Goal: Information Seeking & Learning: Check status

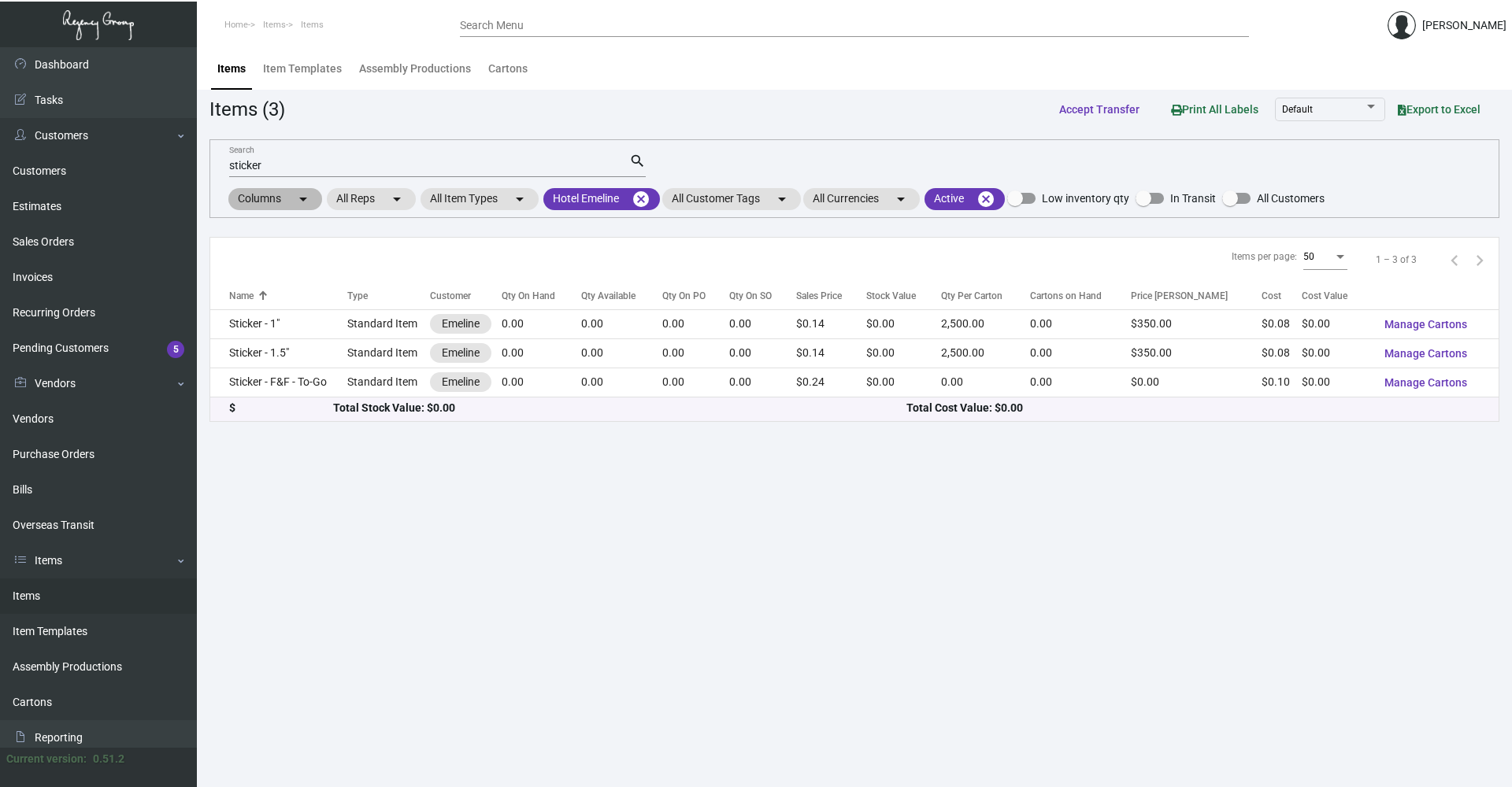
click at [670, 190] on div "All Customer Tags arrow_drop_down" at bounding box center [732, 199] width 139 height 22
click at [627, 204] on mat-chip "Hotel Emeline cancel" at bounding box center [601, 199] width 117 height 22
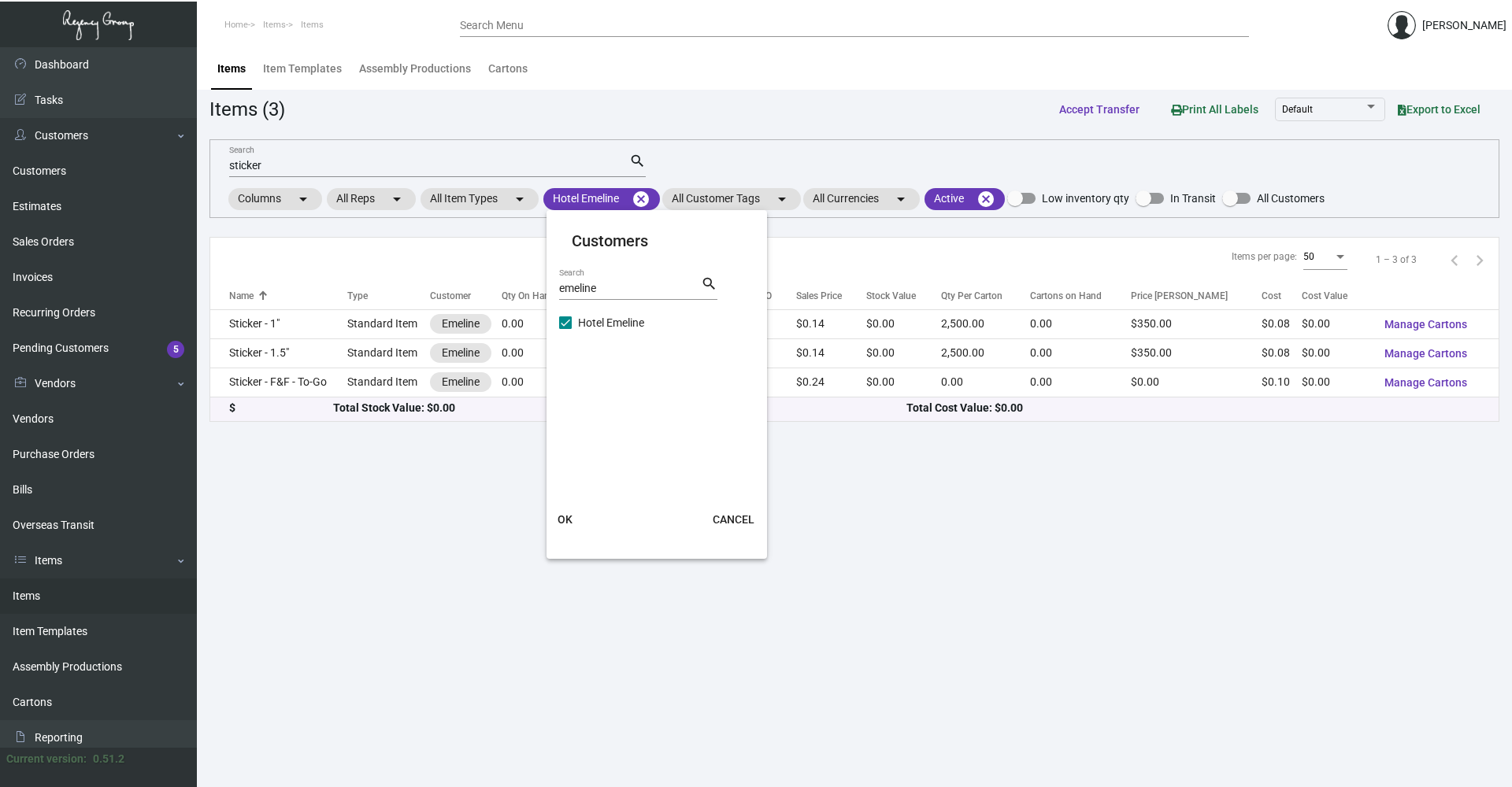
click at [641, 198] on div at bounding box center [756, 394] width 1512 height 787
click at [641, 198] on mat-icon "cancel" at bounding box center [641, 199] width 19 height 19
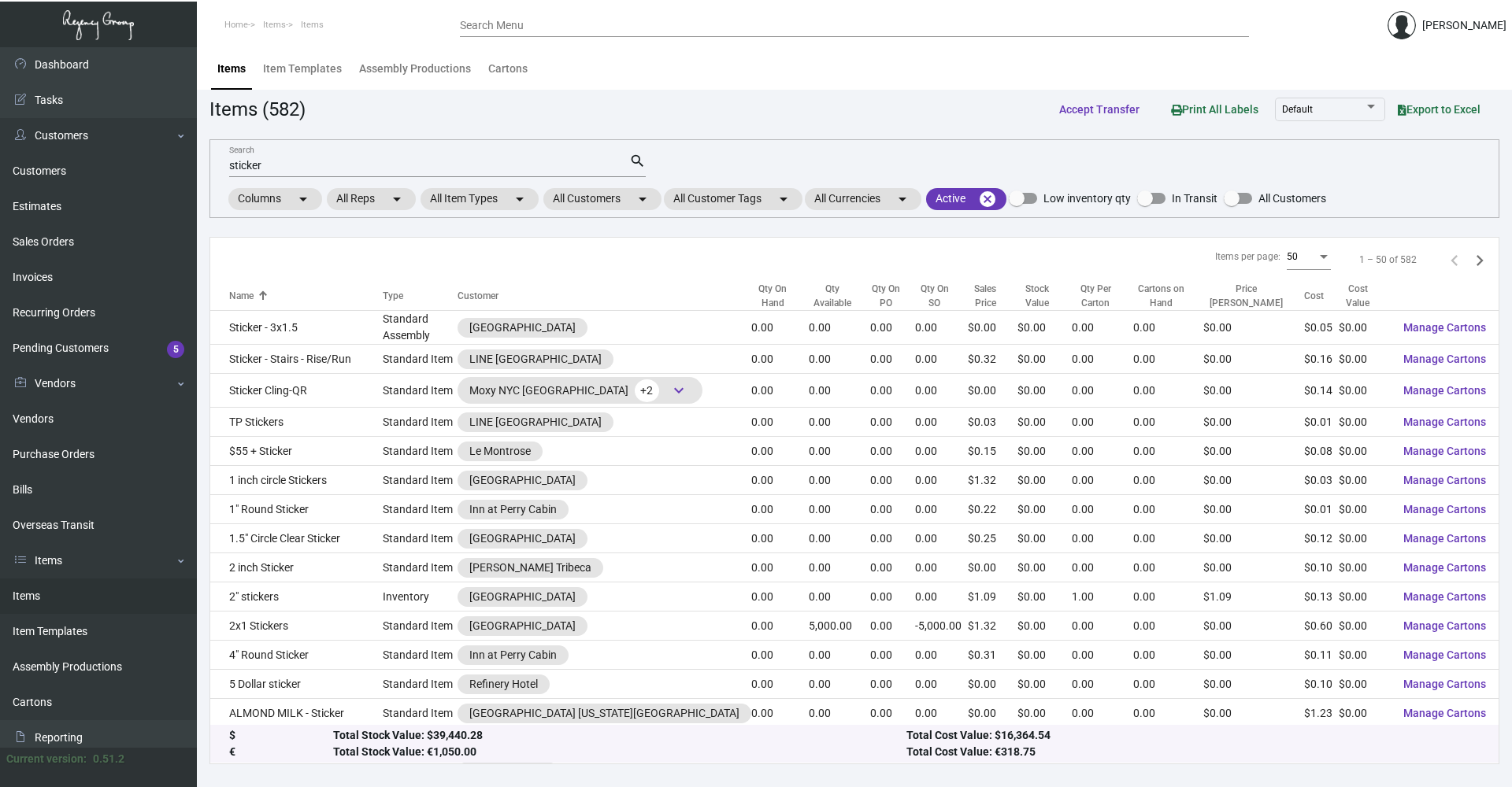
click at [525, 172] on div "sticker Search" at bounding box center [429, 165] width 400 height 24
click at [527, 167] on input "sticker" at bounding box center [429, 166] width 400 height 13
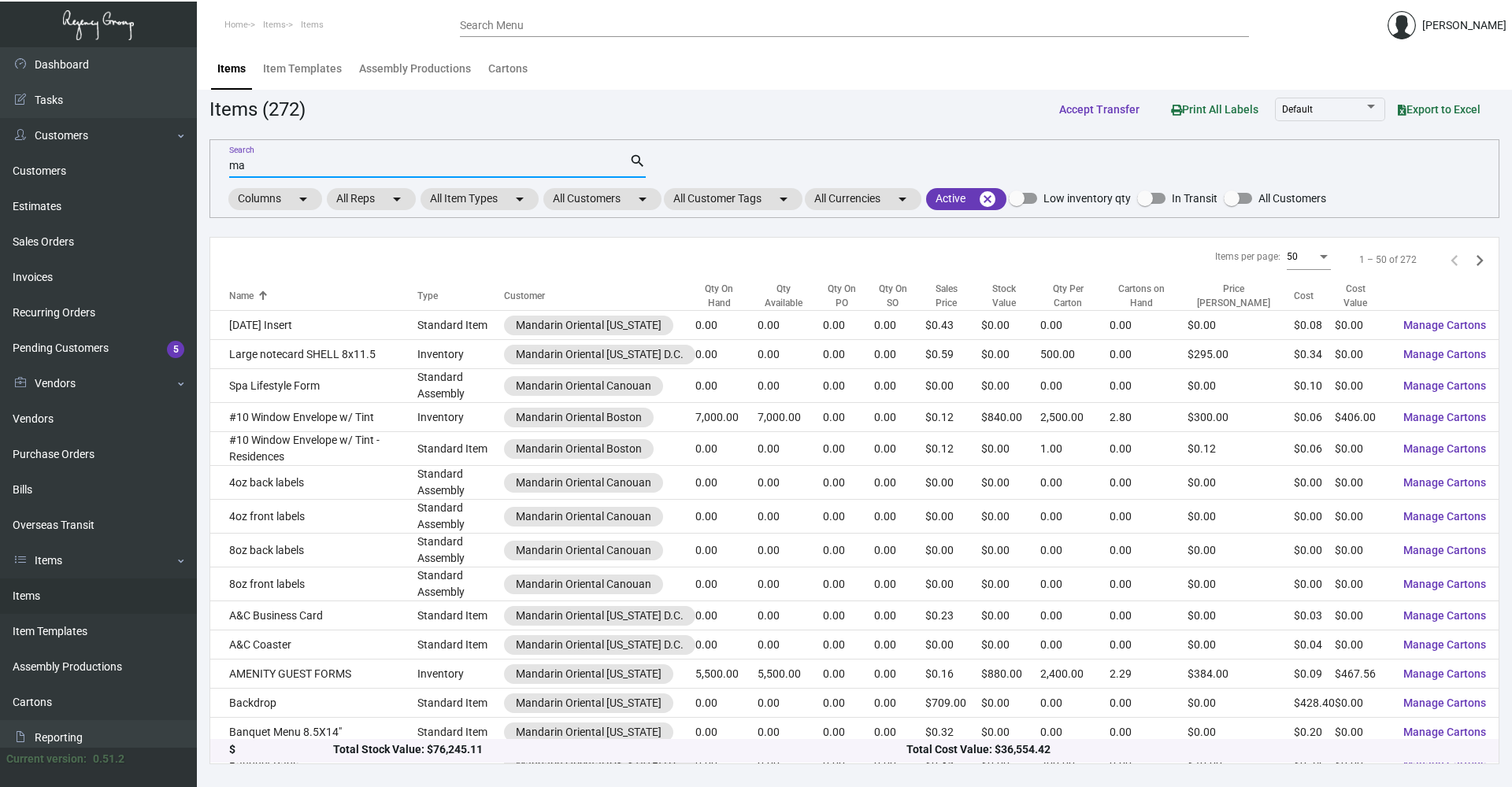
type input "m"
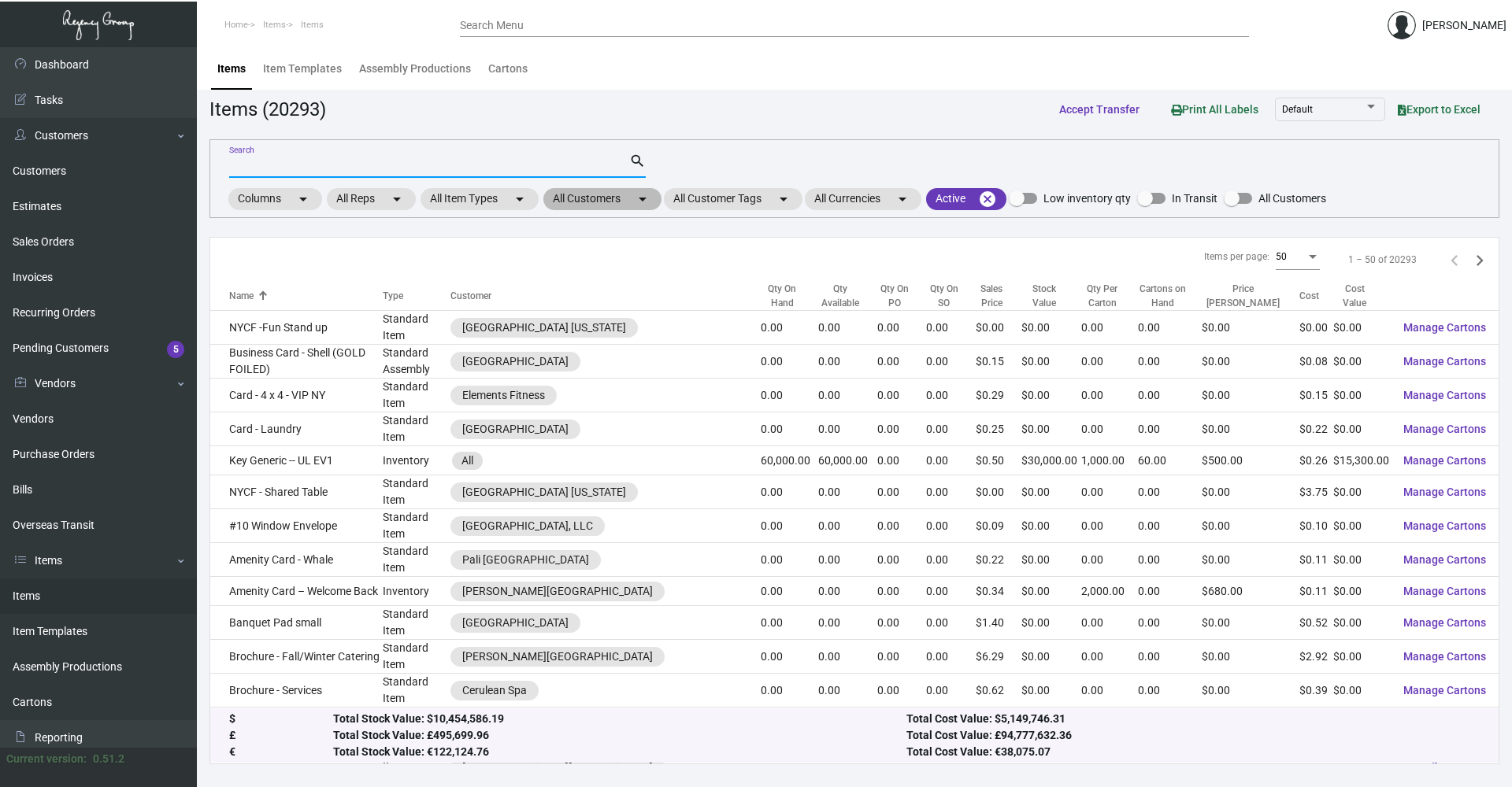
click at [590, 198] on mat-chip "All Customers arrow_drop_down" at bounding box center [602, 199] width 118 height 22
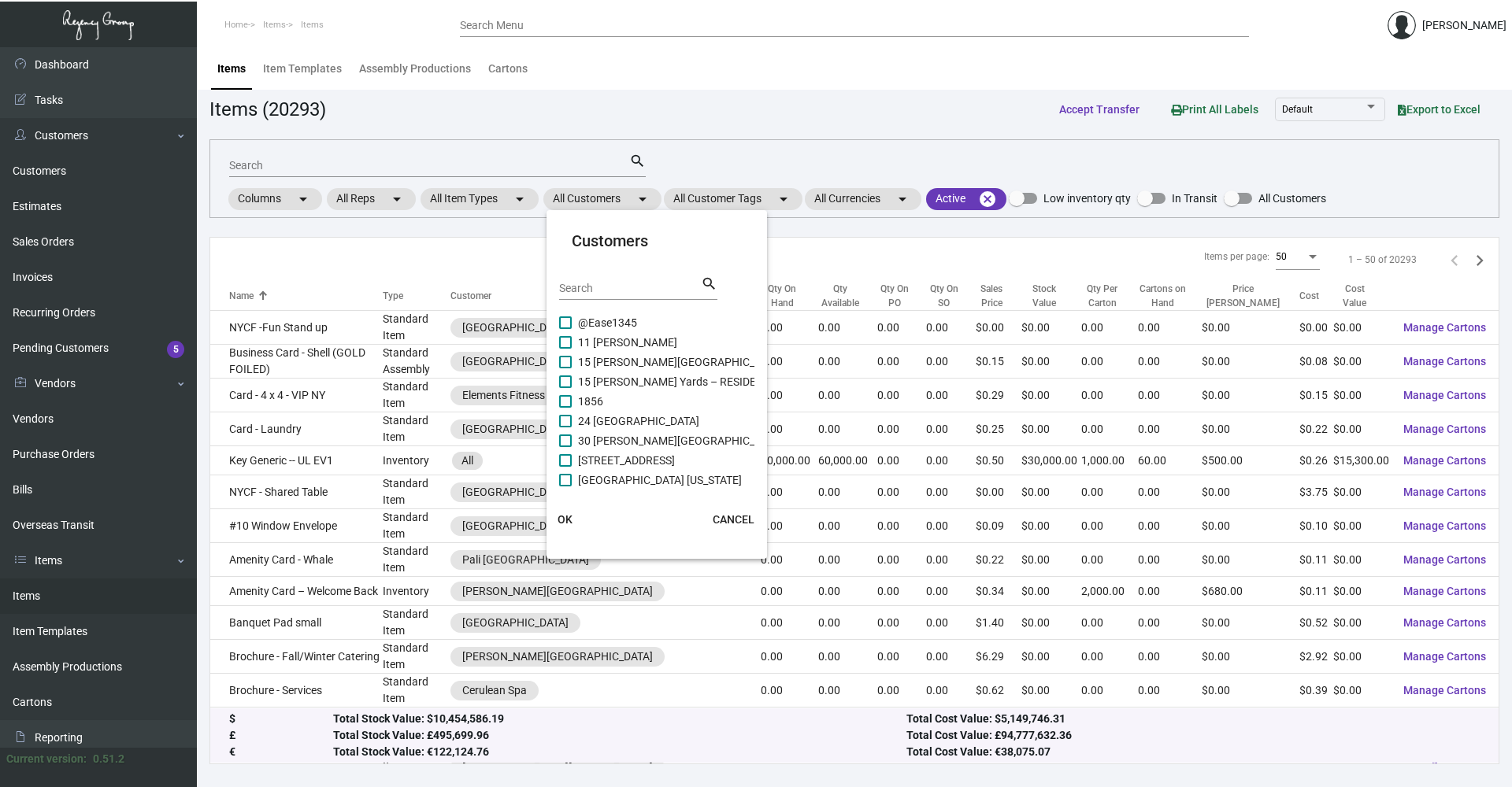
drag, startPoint x: 624, startPoint y: 301, endPoint x: 626, endPoint y: 292, distance: 9.2
click at [625, 296] on div "Search search" at bounding box center [638, 294] width 158 height 39
click at [626, 292] on input "Search" at bounding box center [630, 289] width 142 height 13
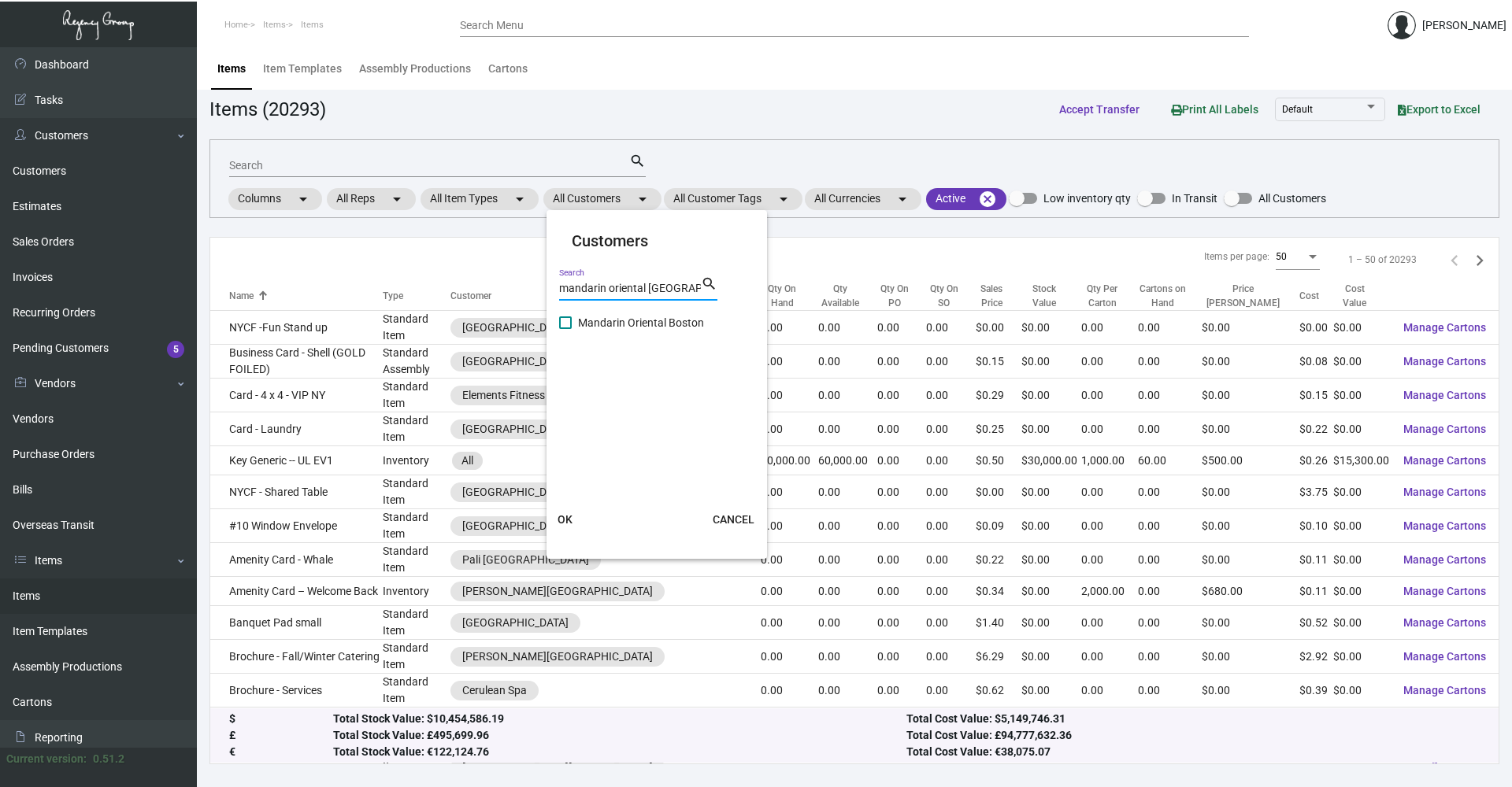
type input "mandarin oriental [GEOGRAPHIC_DATA]"
click at [670, 323] on span "Mandarin Oriental Boston" at bounding box center [640, 323] width 126 height 19
click at [565, 329] on input "Mandarin Oriental Boston" at bounding box center [565, 329] width 1 height 1
checkbox input "true"
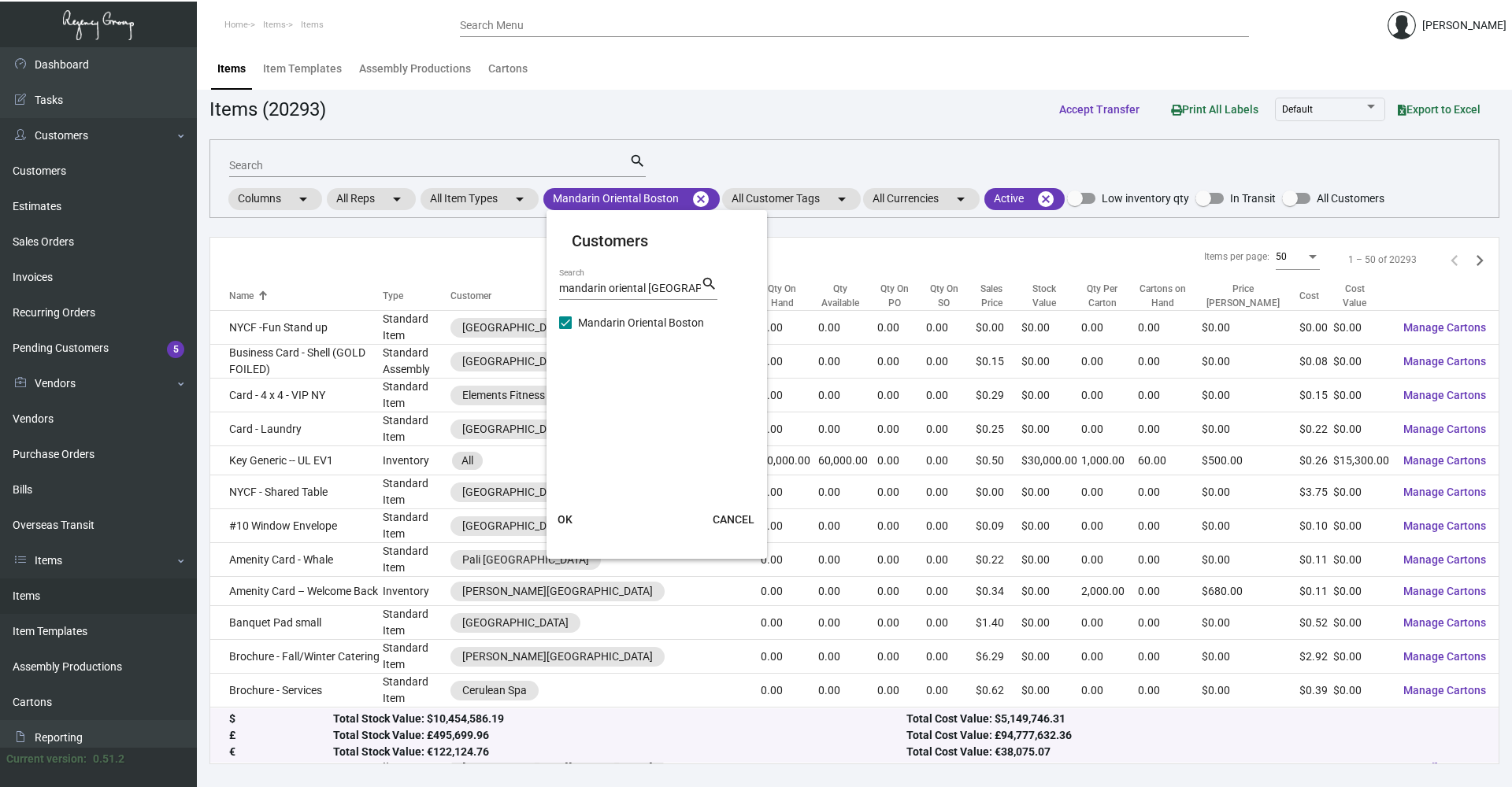
drag, startPoint x: 549, startPoint y: 496, endPoint x: 582, endPoint y: 529, distance: 46.7
click at [563, 515] on mat-card "Customers mandarin oriental [GEOGRAPHIC_DATA] Search search Mandarin Oriental […" at bounding box center [656, 384] width 220 height 336
click at [585, 530] on button "OK" at bounding box center [566, 520] width 51 height 29
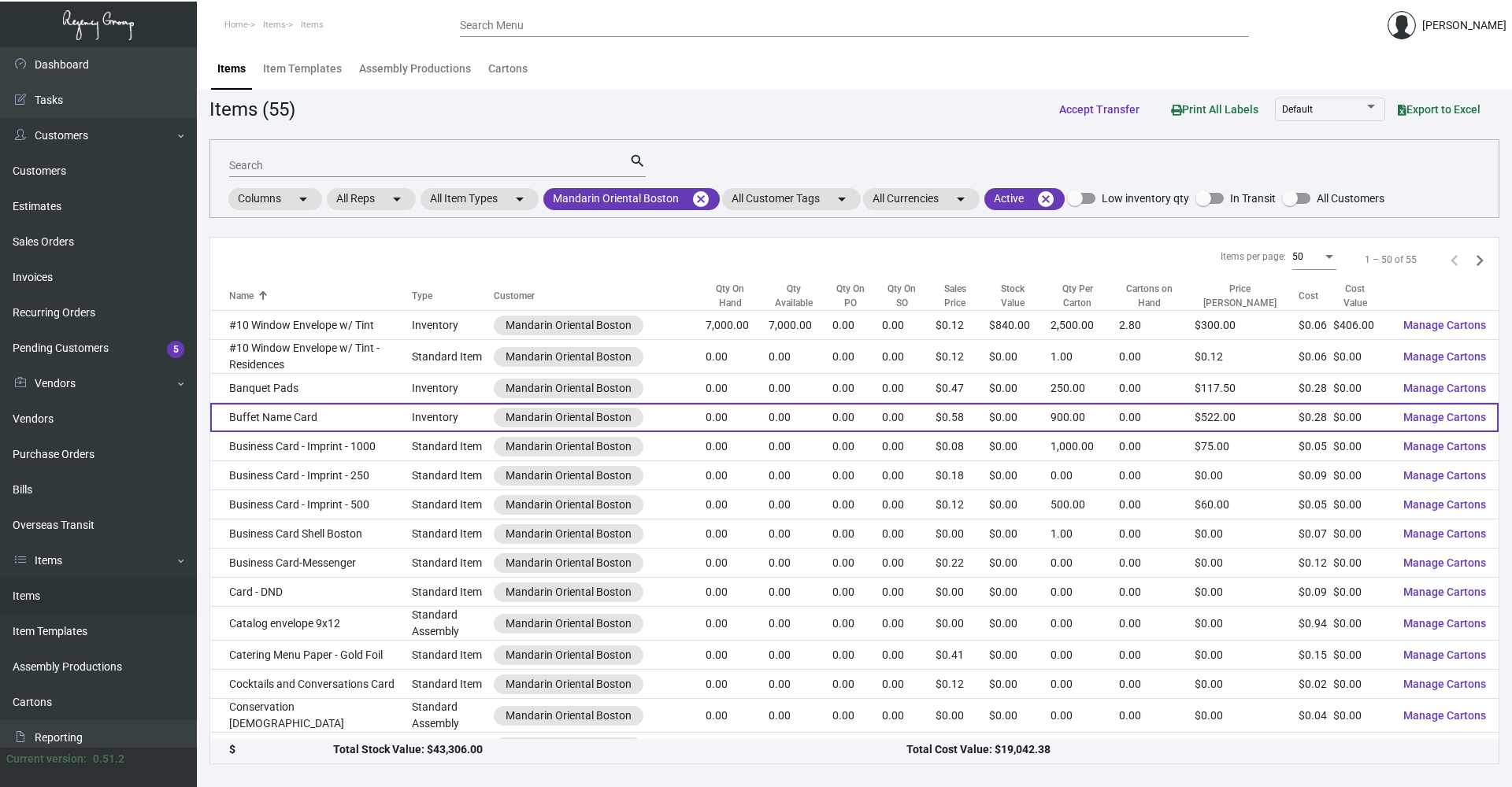
click at [315, 403] on td "Buffet Name Card" at bounding box center [311, 417] width 202 height 29
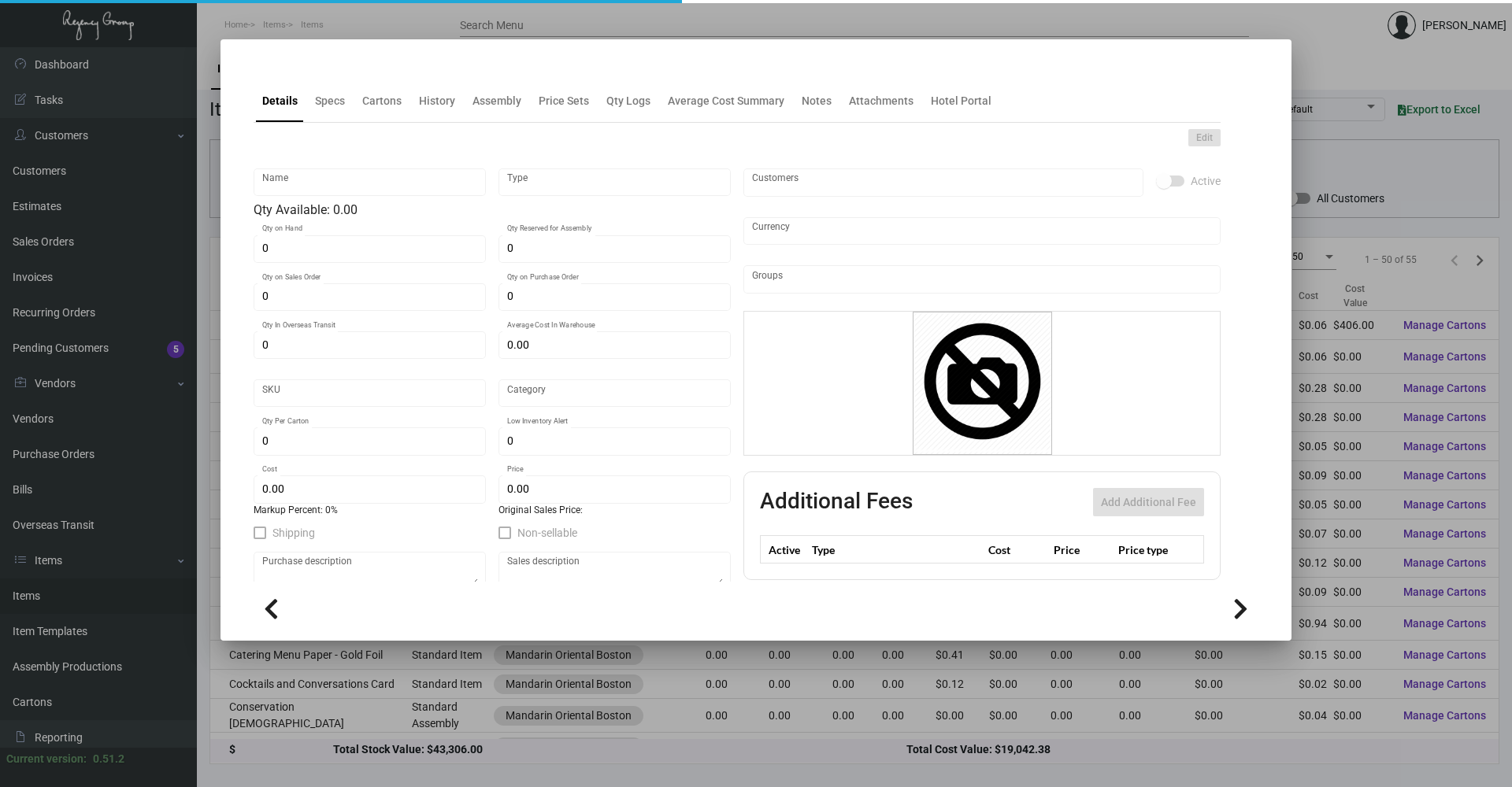
type input "Buffet Name Card"
type input "Inventory"
type input "$ 0.00"
type input "1887"
type input "Standard"
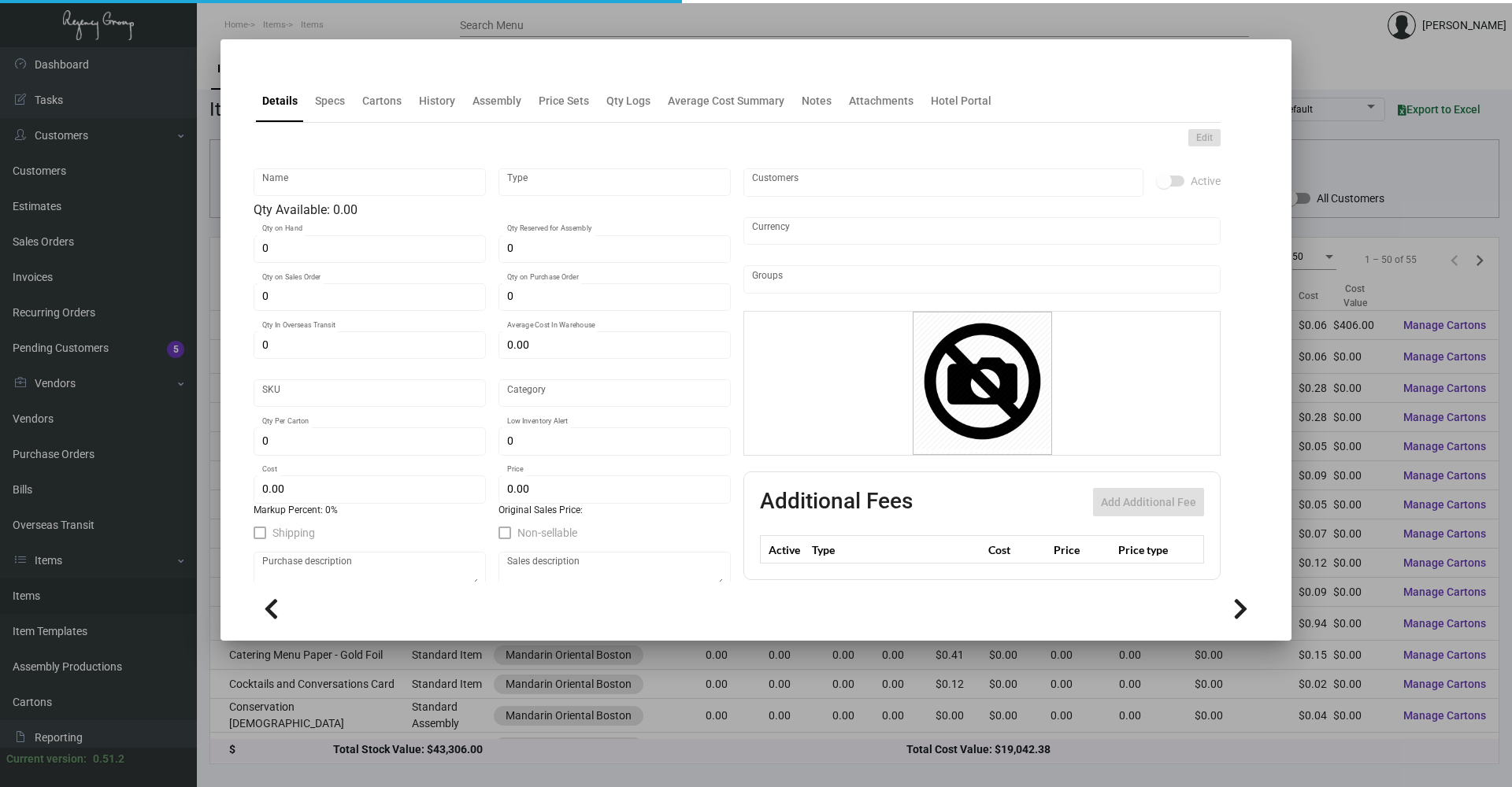
type input "900"
type input "$ 0.2778"
type input "$ 0.58"
type textarea "Buffet Name Cards: Size 8.5x11, #110 Cougar Opaque Bright white cover stock, Go…"
type textarea "Buffet Name Cards: Size 8.5x11, #100 white cover stock, Gold foil logo 6 up, di…"
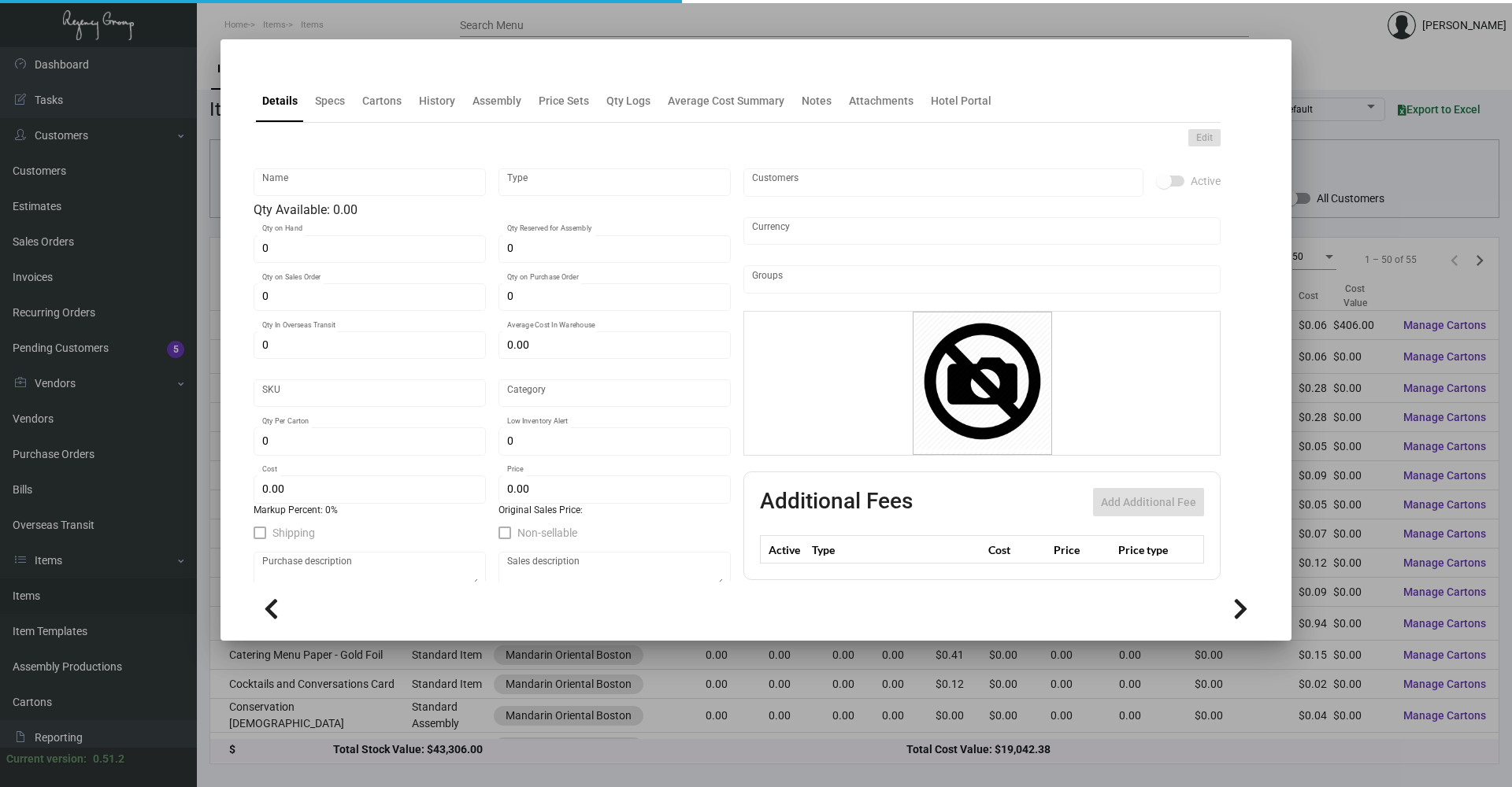
checkbox input "true"
type input "United States Dollar $"
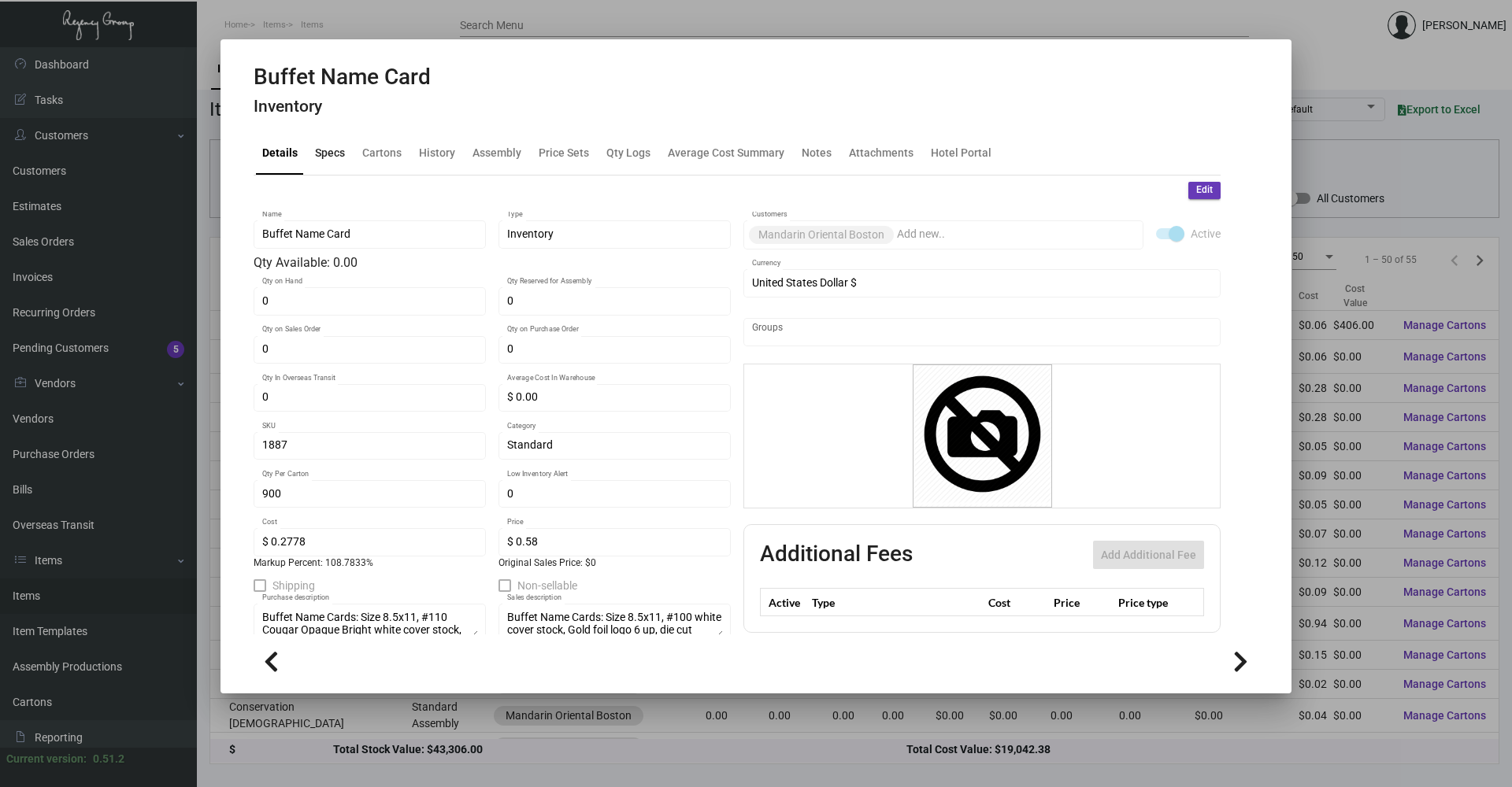
click at [315, 157] on div "Specs" at bounding box center [329, 154] width 30 height 17
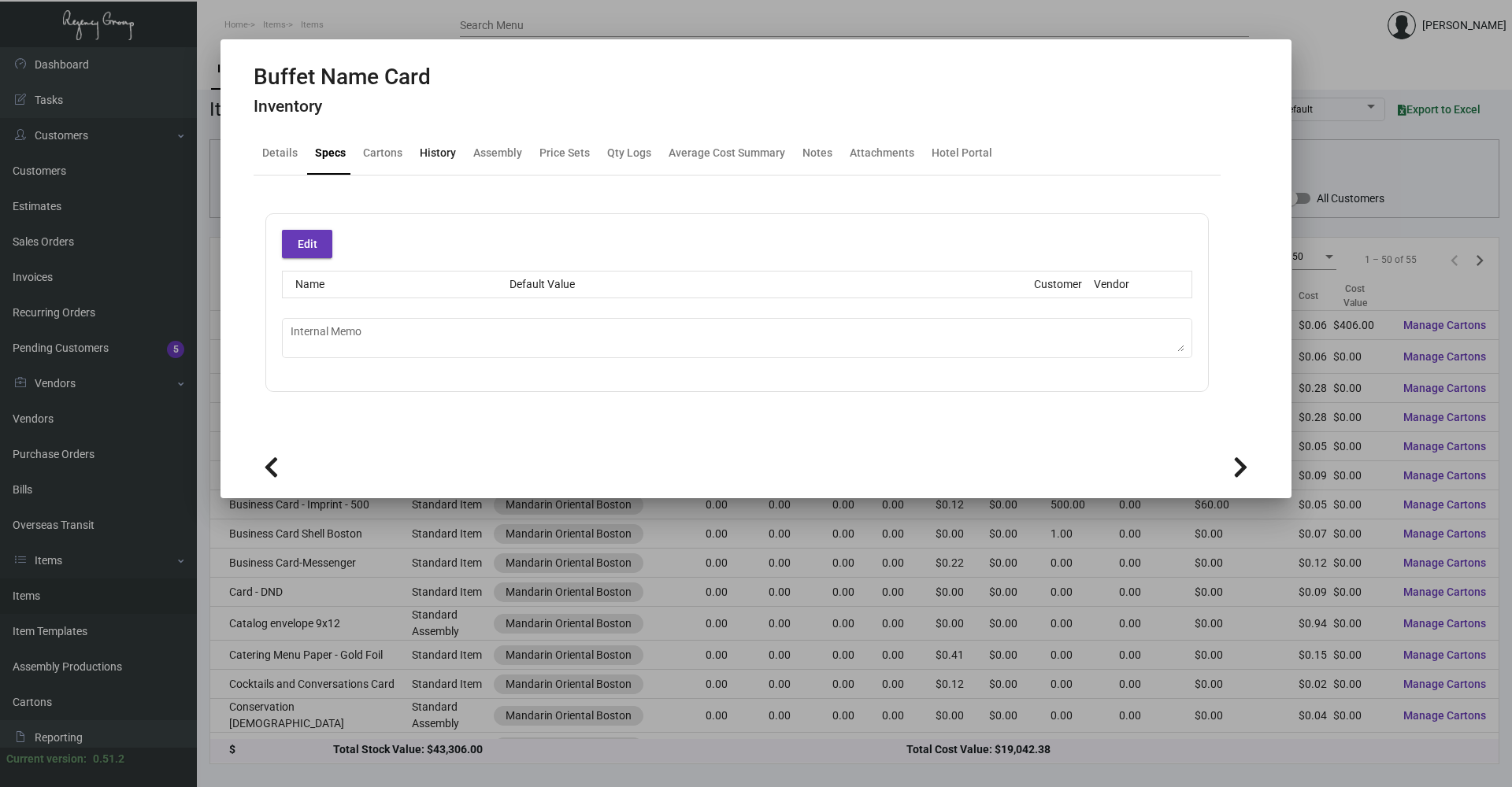
click at [434, 149] on div "History" at bounding box center [438, 154] width 36 height 17
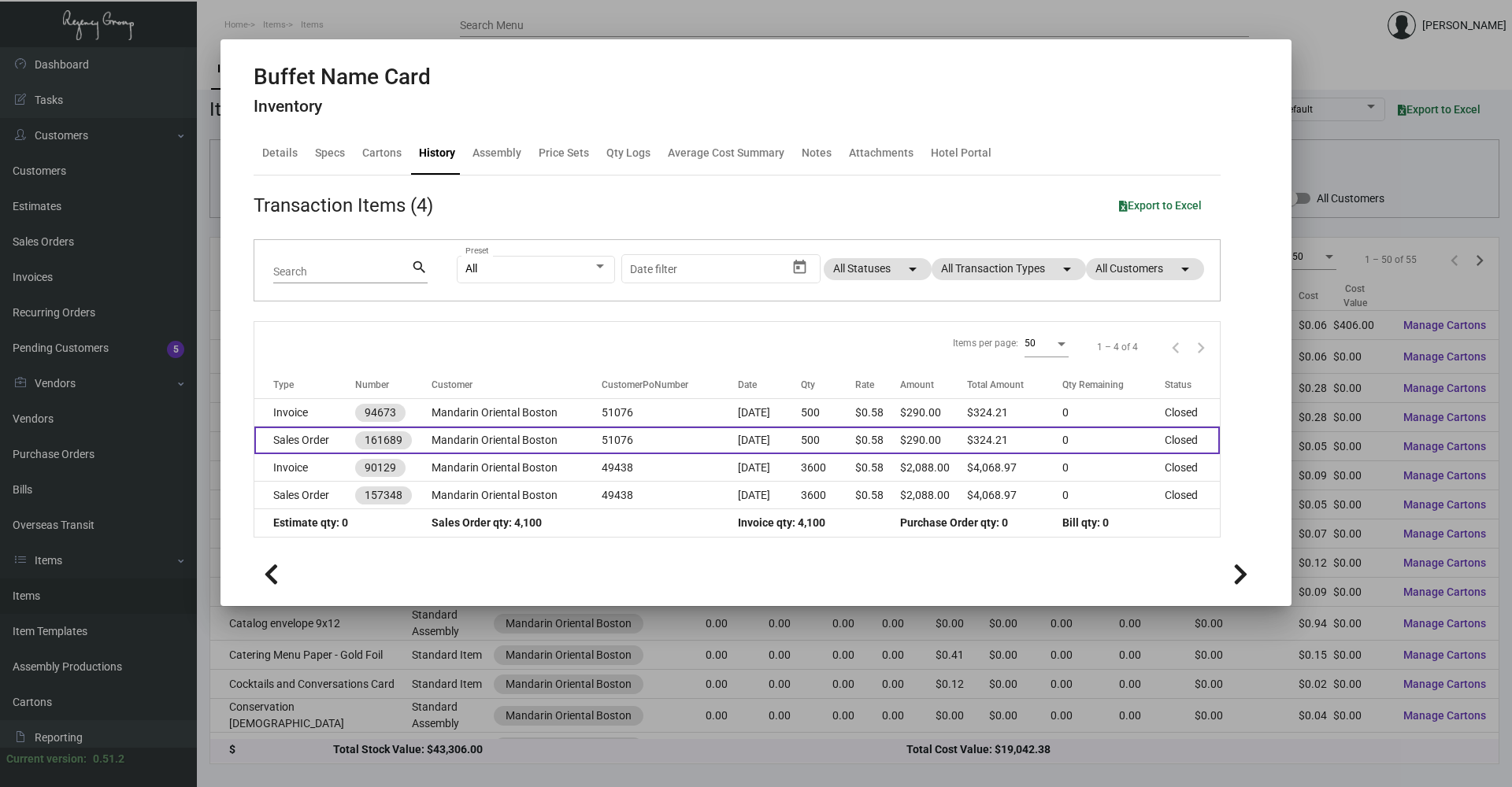
click at [561, 444] on td "Mandarin Oriental Boston" at bounding box center [516, 440] width 170 height 28
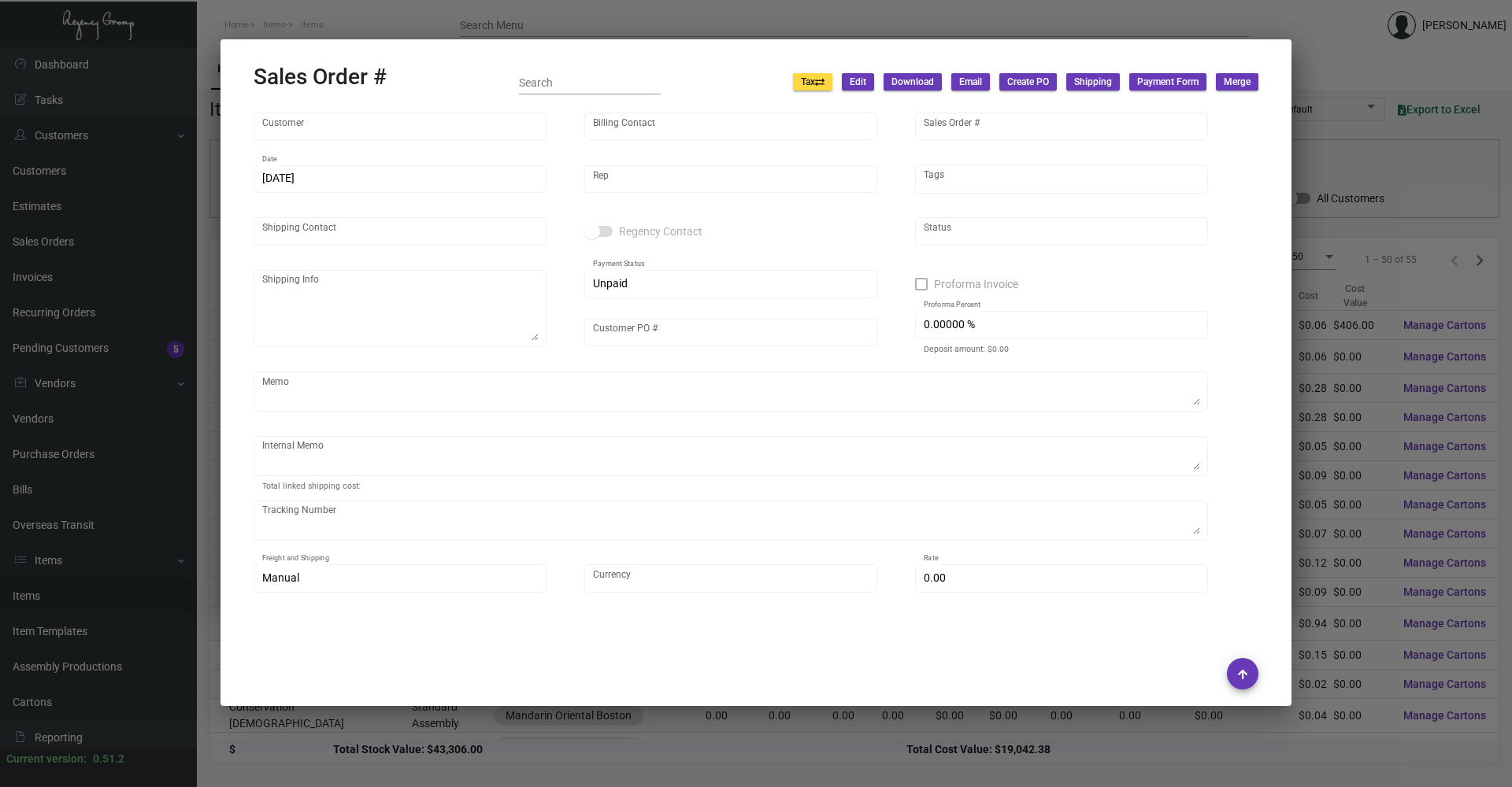
type input "Mandarin Oriental Boston"
type input "[PERSON_NAME]"
type input "161689"
type input "[DATE]"
type input "[PERSON_NAME]"
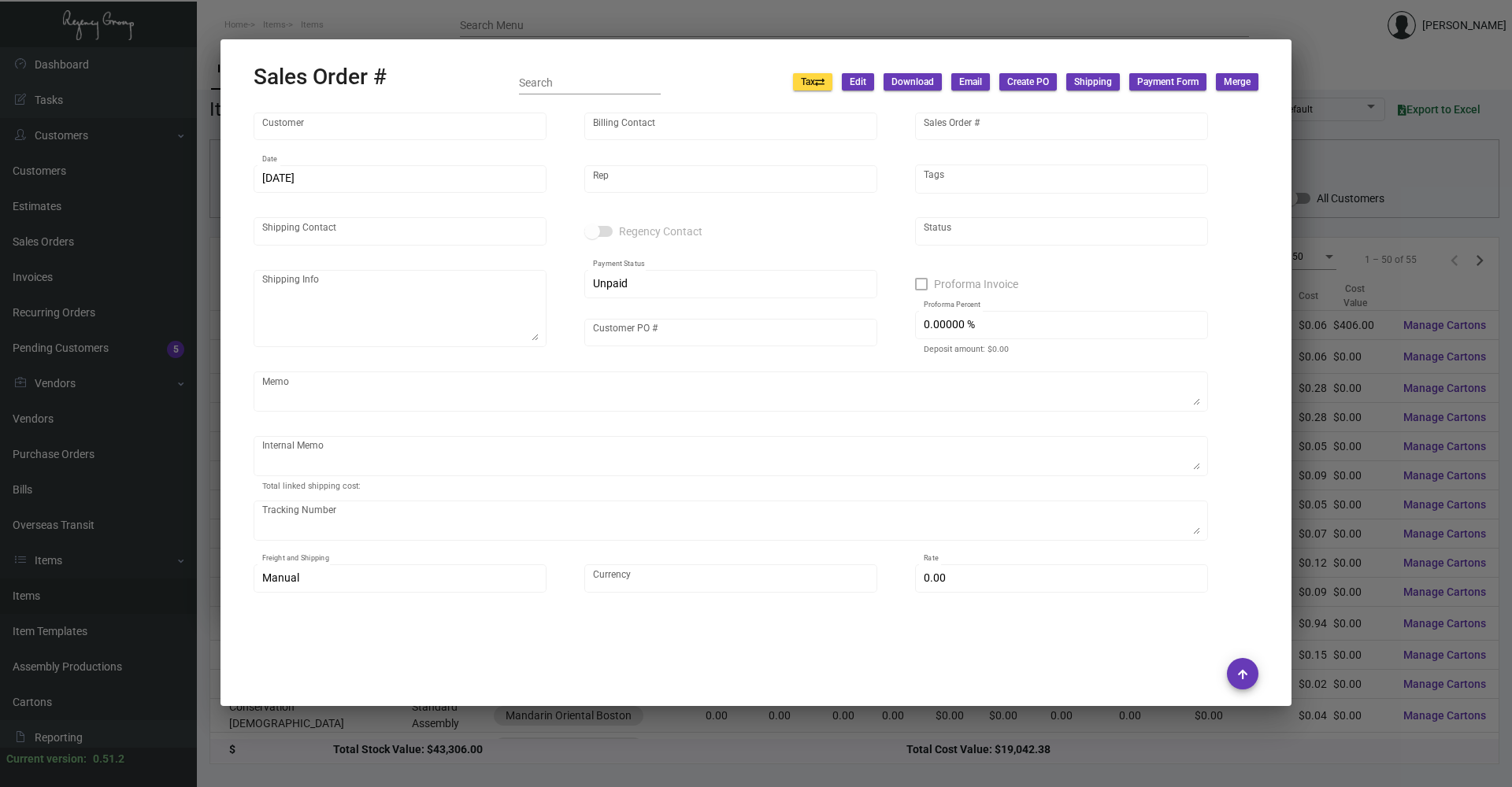
type input "Shipping & Receiving"
type textarea "Mandarin Oriental Boston - Shipping & Receiving [STREET_ADDRESS]"
type input "51076"
type textarea "9.92"
type input "United States Dollar $"
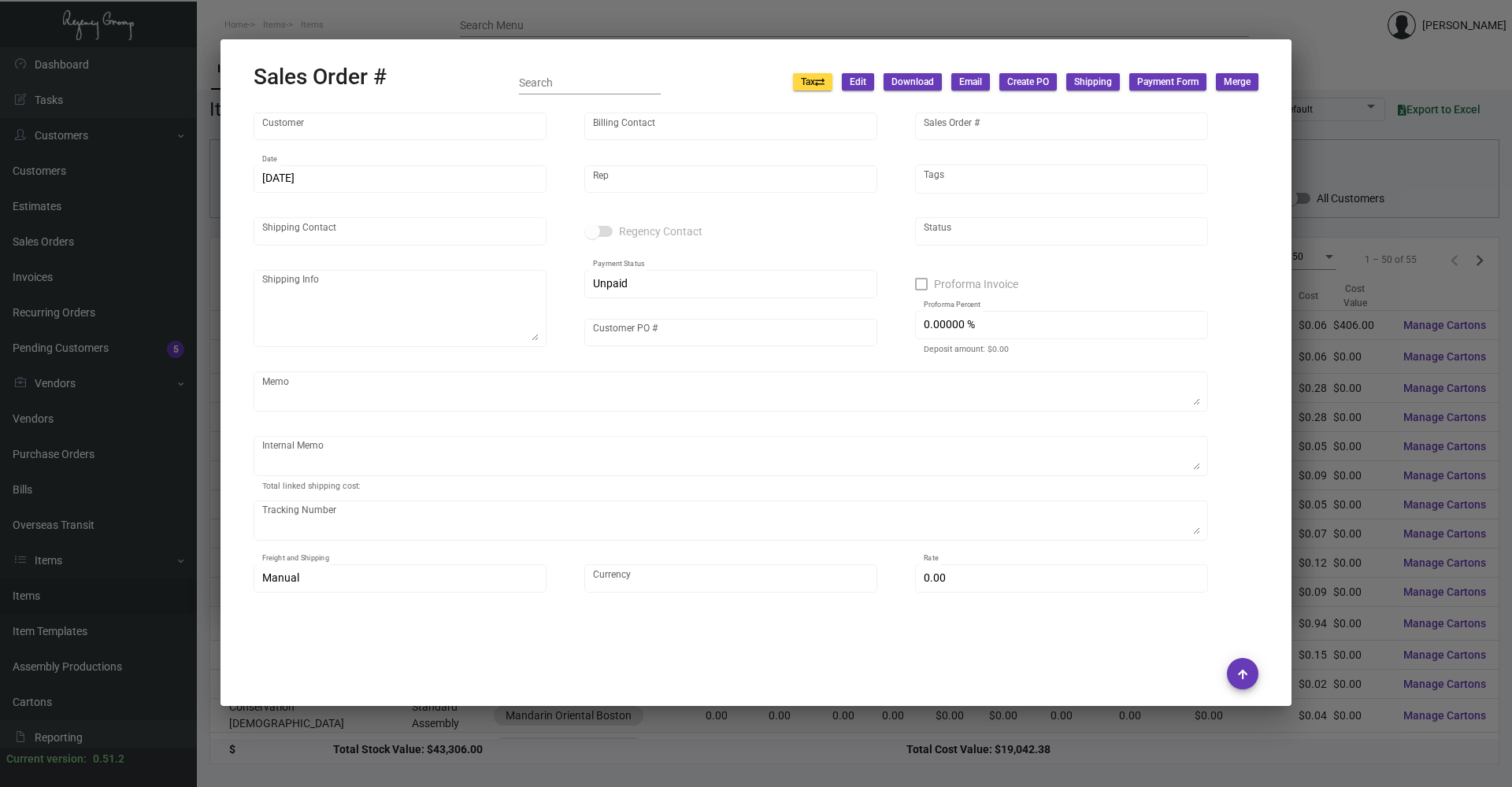
type input "$ 34.21"
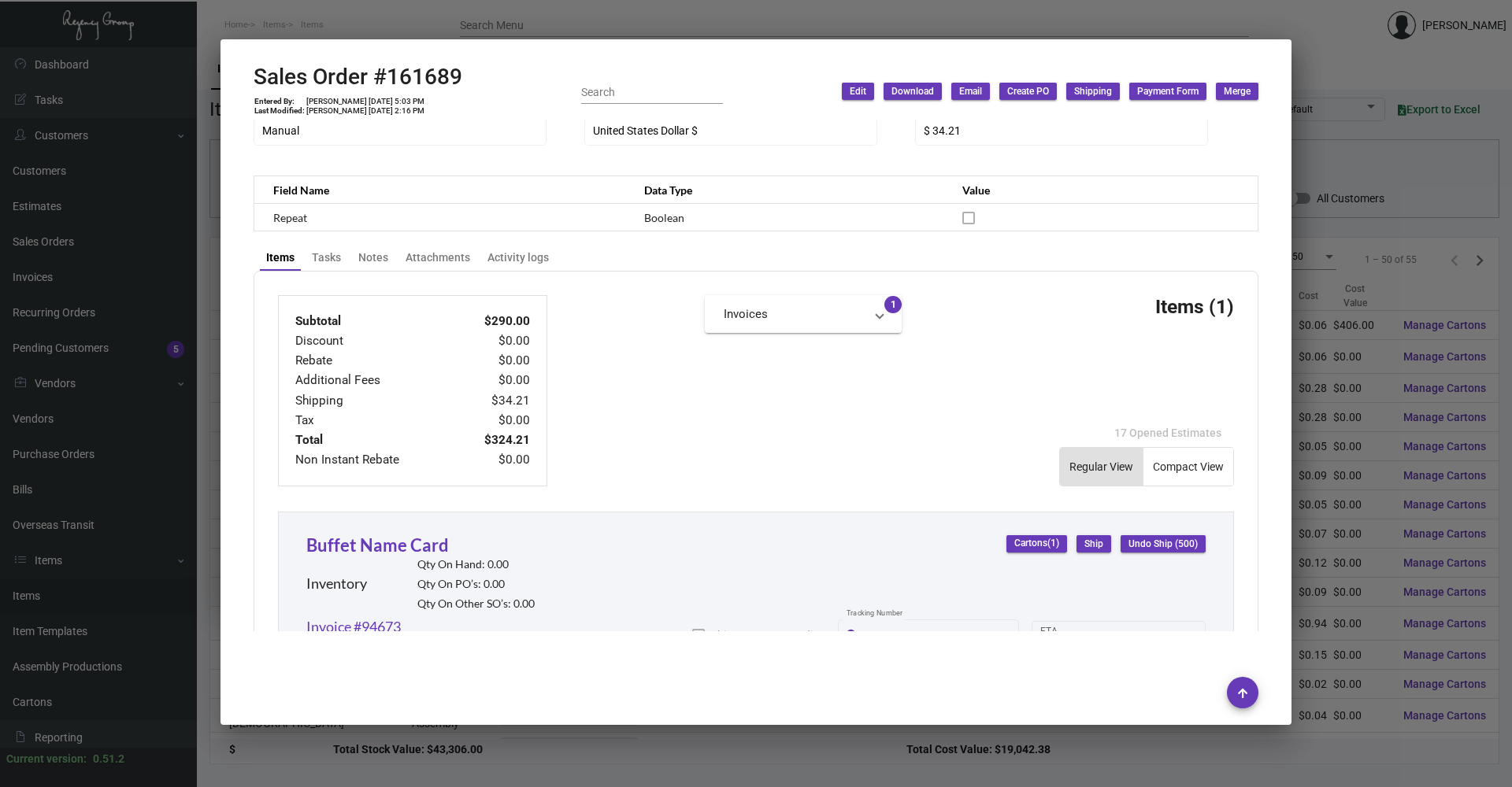
scroll to position [700, 0]
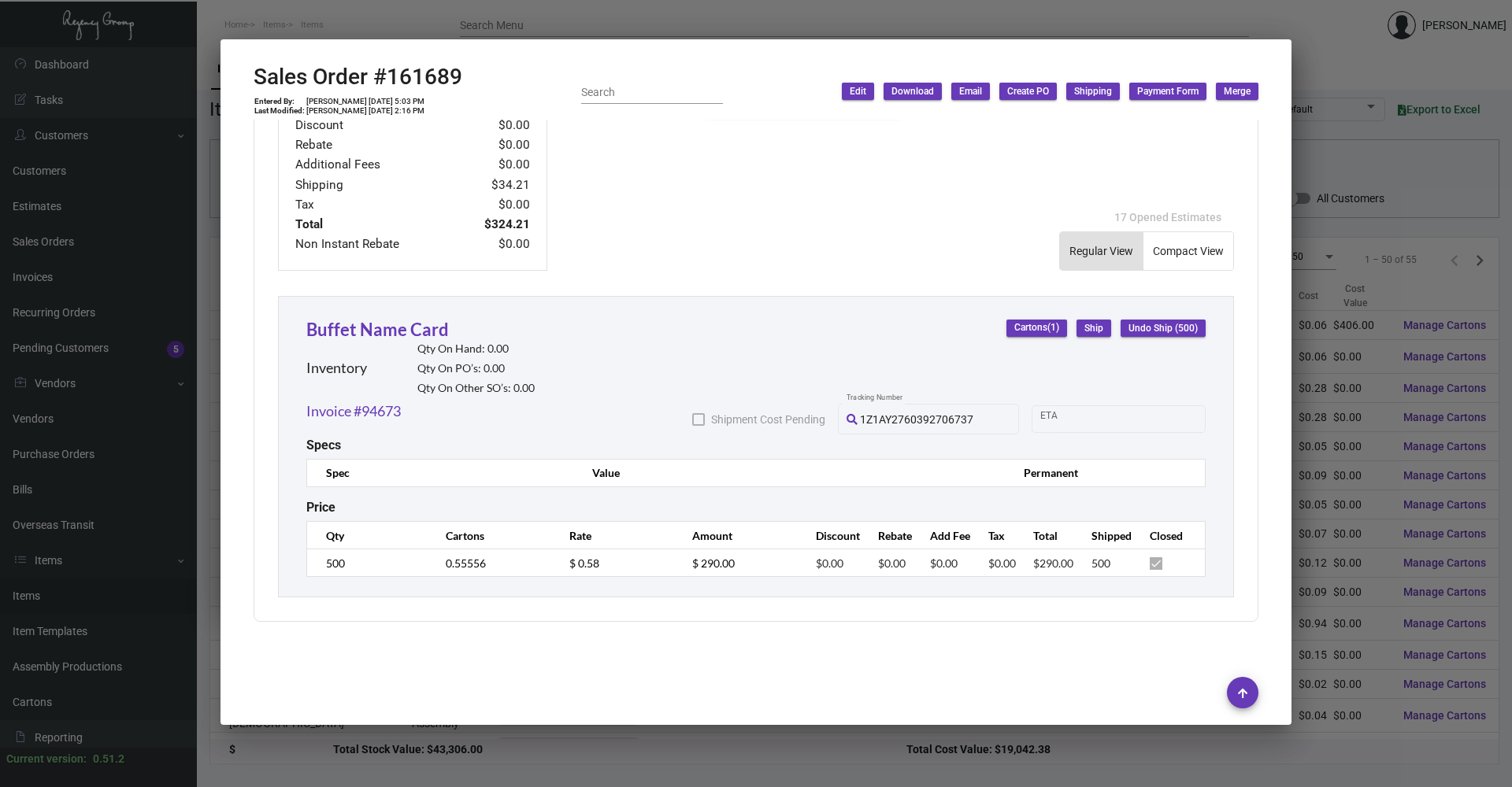
click at [568, 11] on div at bounding box center [756, 394] width 1512 height 787
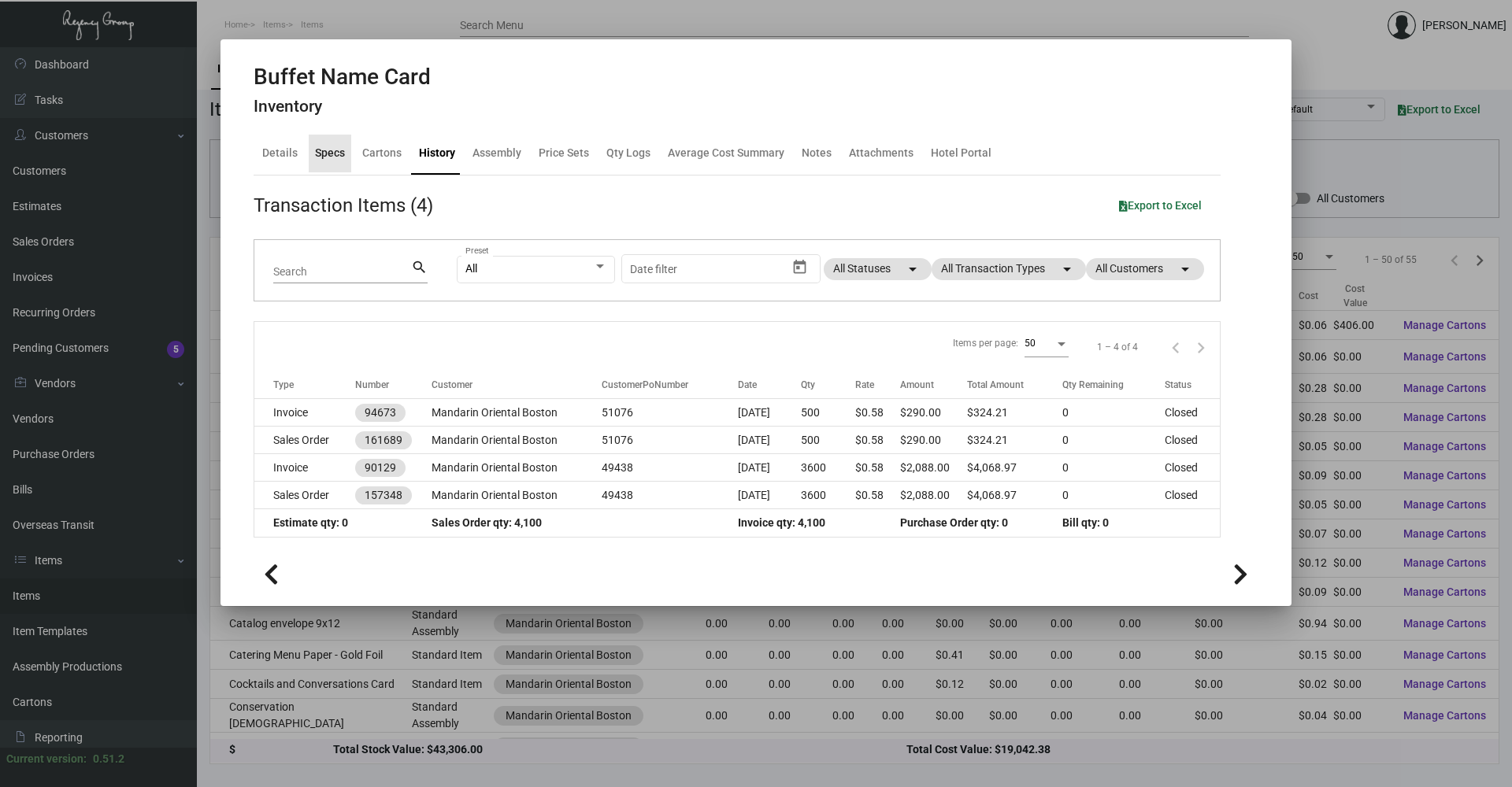
click at [321, 152] on div "Specs" at bounding box center [329, 154] width 30 height 17
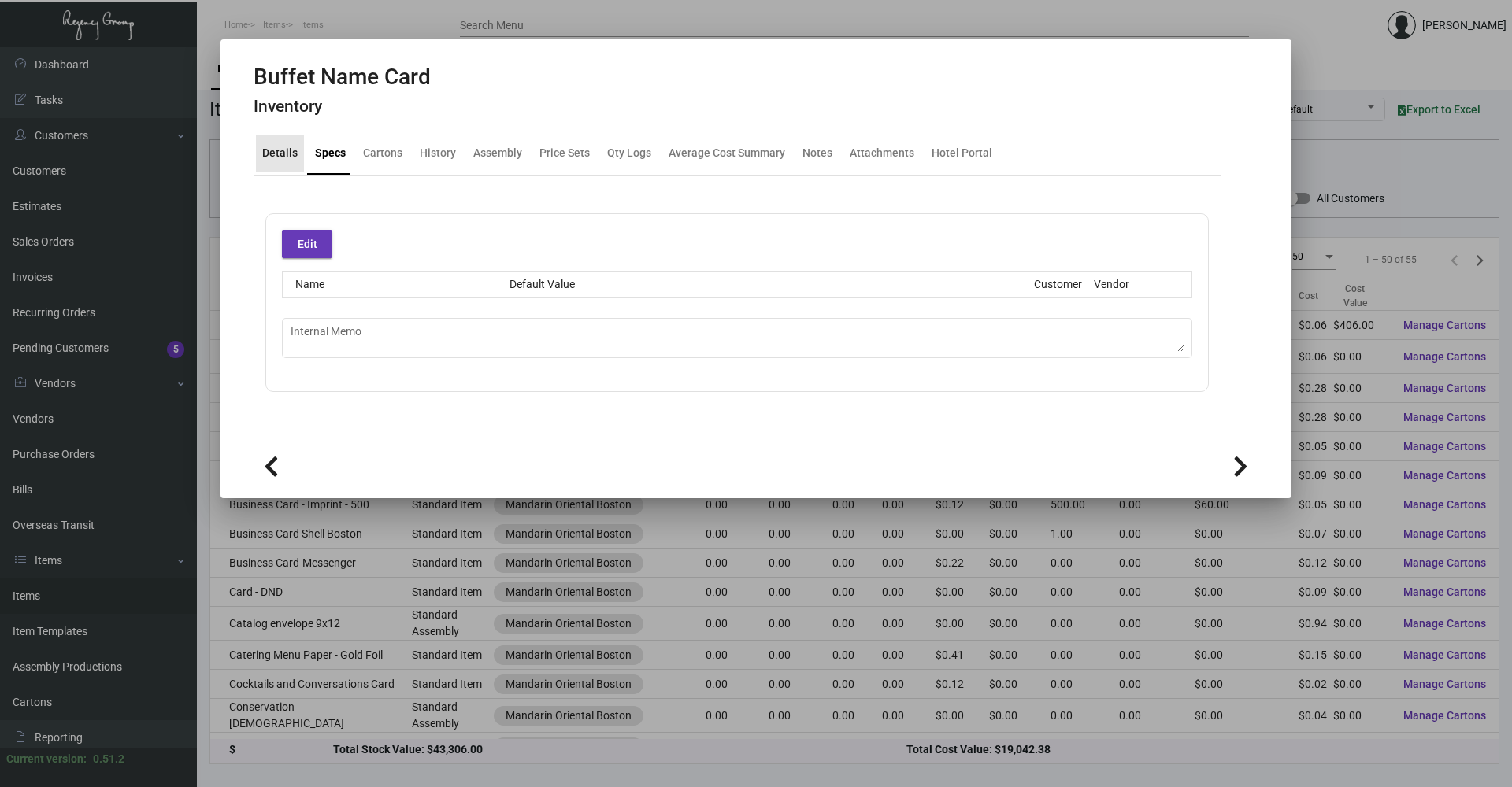
click at [286, 164] on div "Details" at bounding box center [280, 153] width 48 height 38
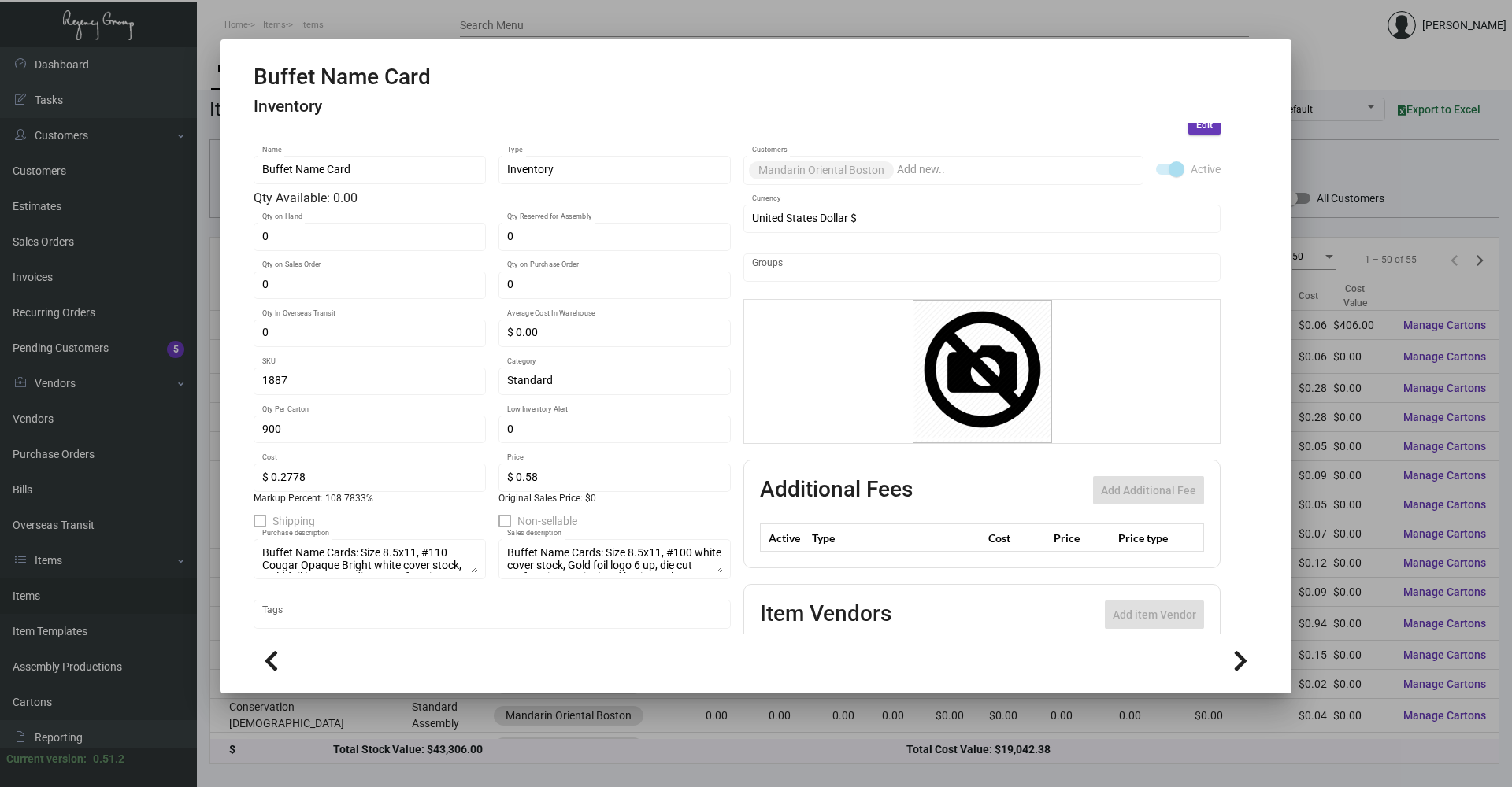
scroll to position [153, 0]
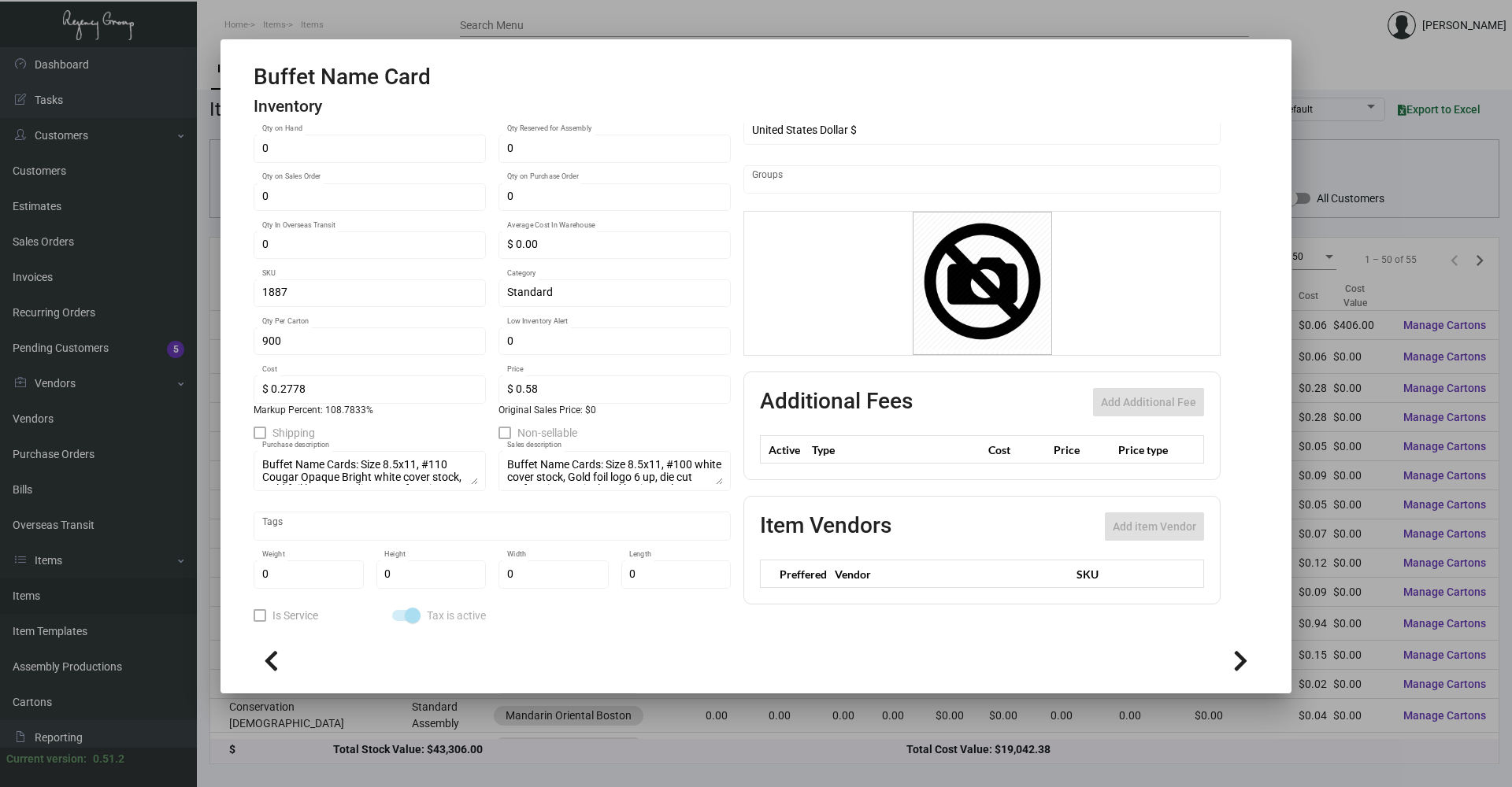
click at [468, 486] on div "Buffet Name Cards: Size 8.5x11, #110 Cougar Opaque Bright white cover stock, Go…" at bounding box center [369, 469] width 215 height 43
